Goal: Task Accomplishment & Management: Manage account settings

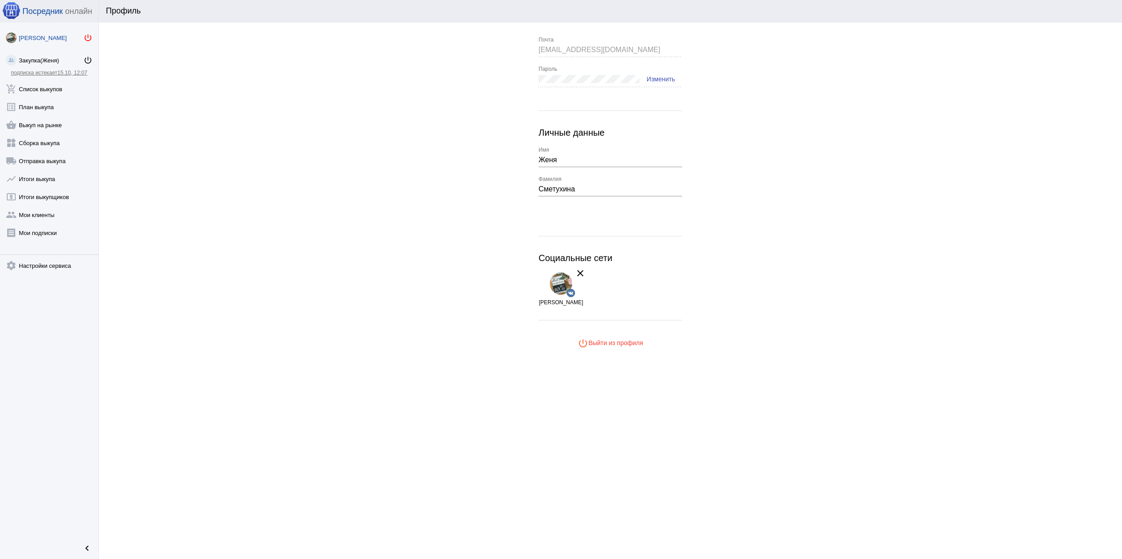
click at [85, 40] on mat-icon "power_settings_new" at bounding box center [88, 37] width 9 height 9
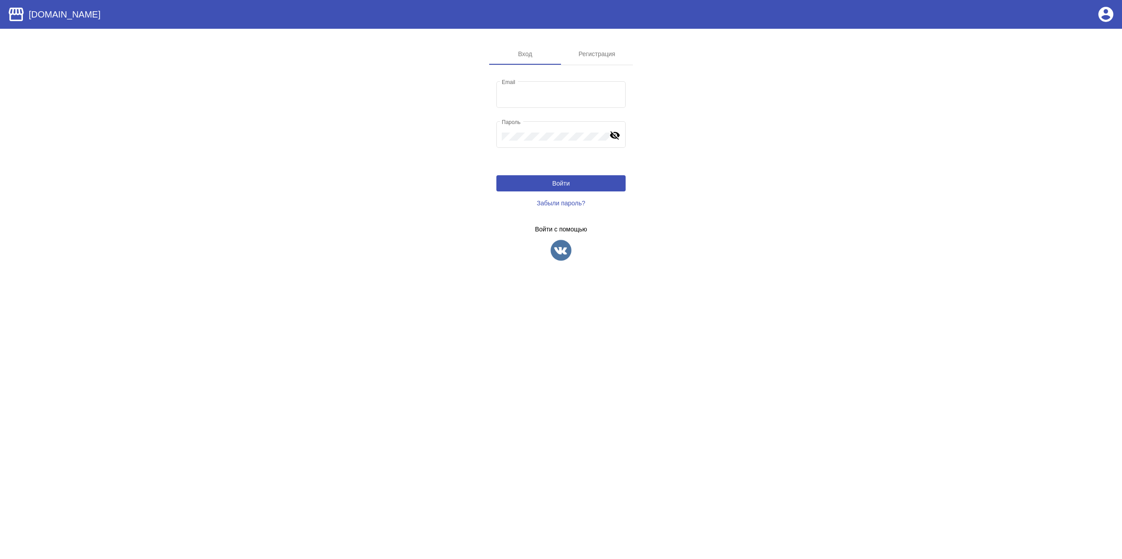
type input "velo-detki@mail.ru"
click at [561, 251] on img at bounding box center [561, 250] width 22 height 22
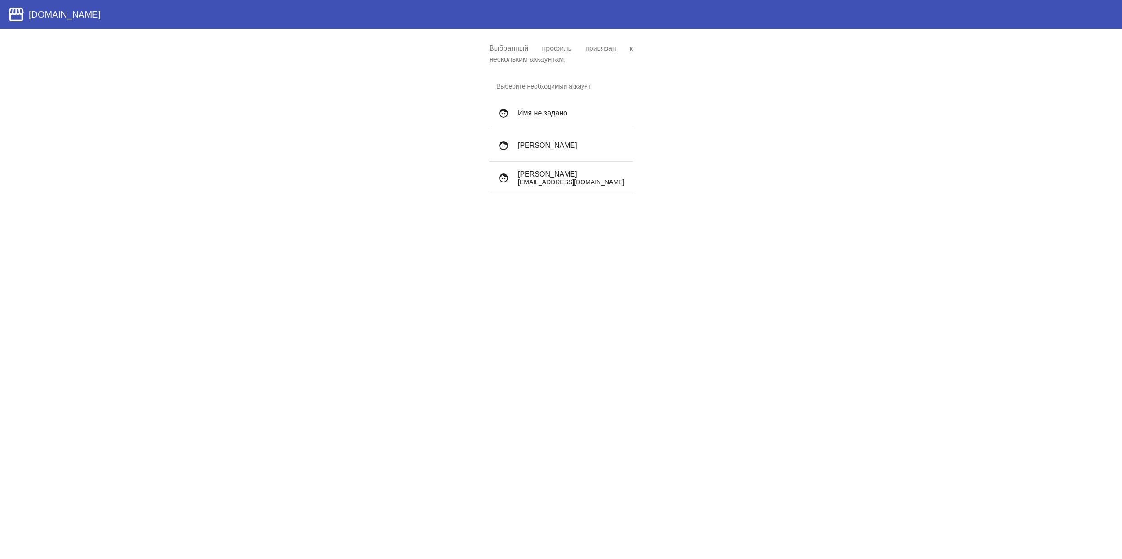
click at [584, 179] on p "[EMAIL_ADDRESS][DOMAIN_NAME]" at bounding box center [572, 181] width 108 height 7
